Goal: Browse casually

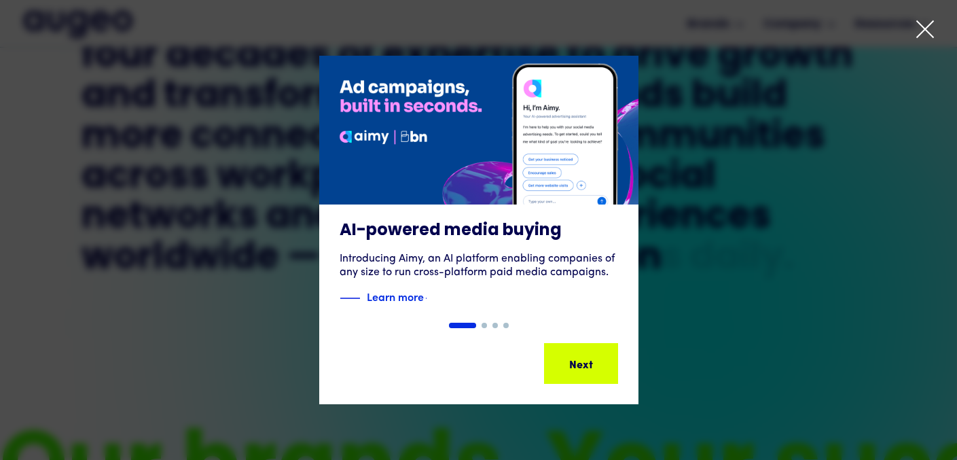
click at [927, 33] on icon at bounding box center [925, 29] width 20 height 20
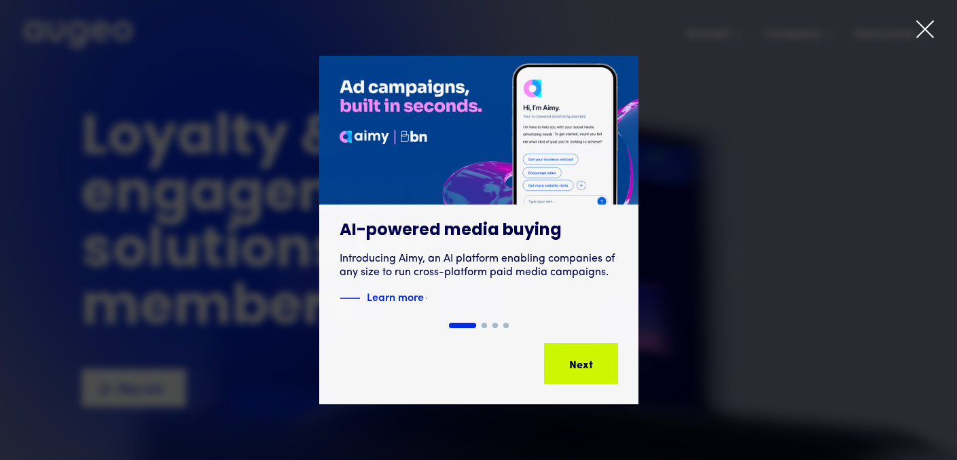
click at [924, 27] on icon at bounding box center [925, 29] width 16 height 16
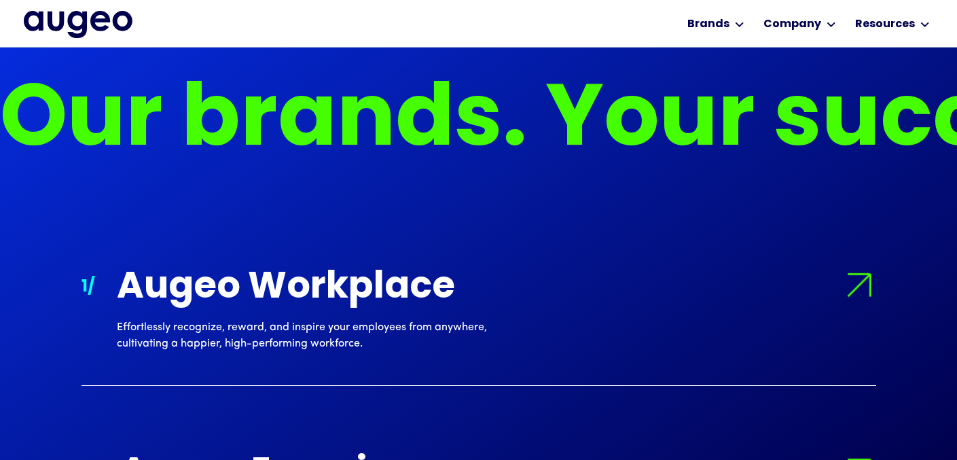
scroll to position [1062, 0]
